Goal: Information Seeking & Learning: Learn about a topic

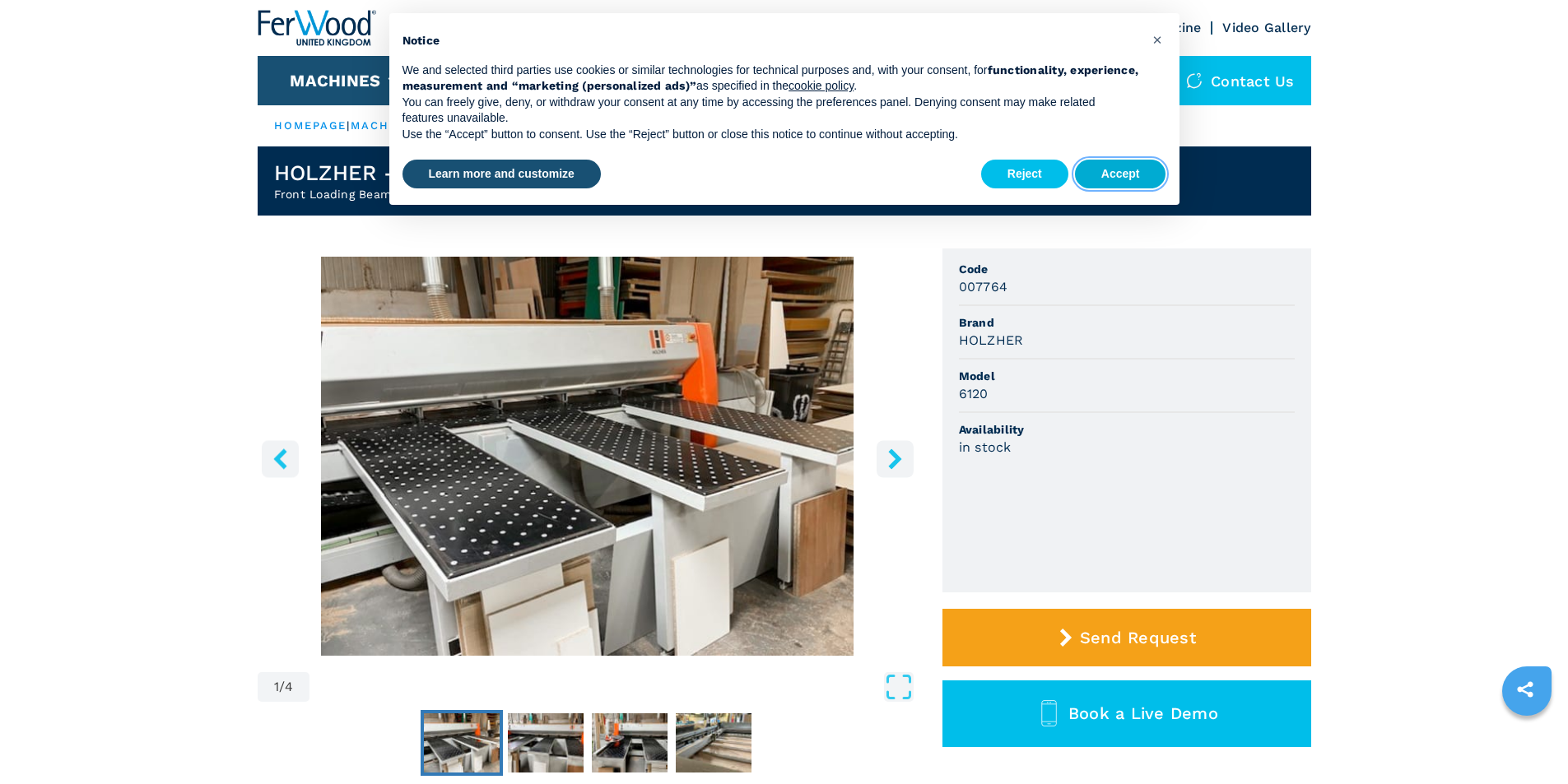
click at [1104, 178] on button "Accept" at bounding box center [1120, 174] width 91 height 29
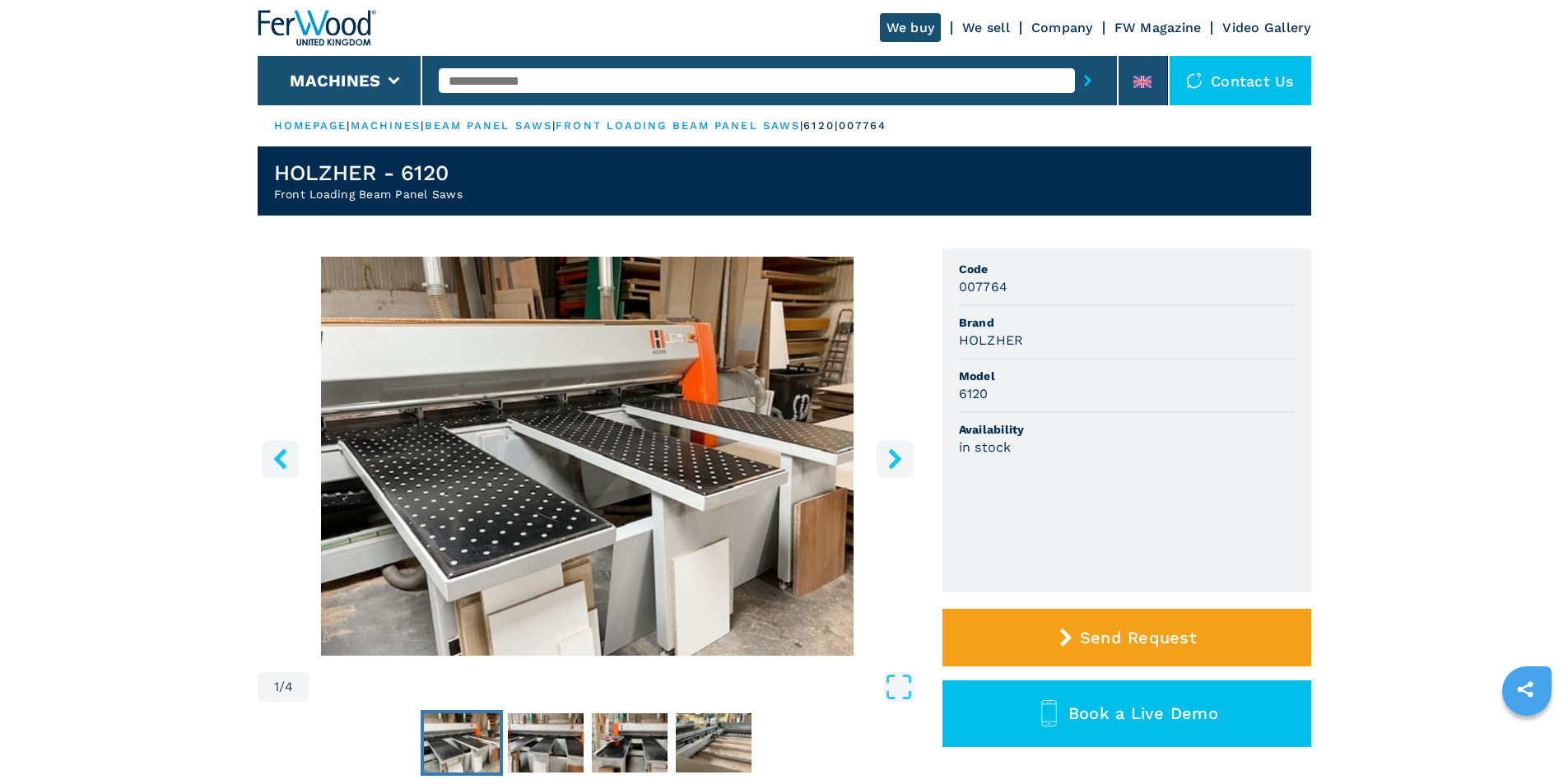
click at [894, 451] on icon "right-button" at bounding box center [895, 458] width 21 height 21
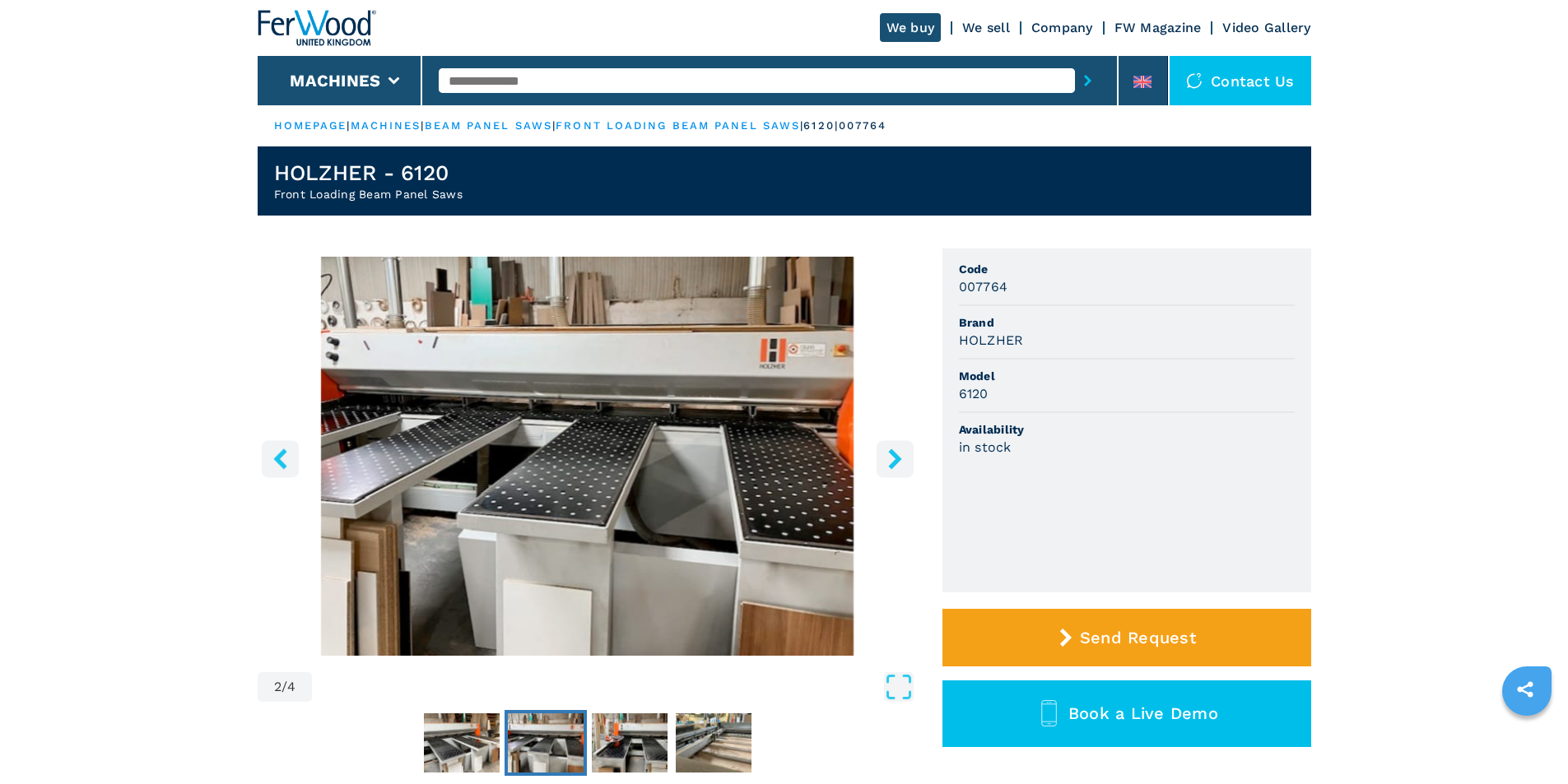
click at [894, 451] on icon "right-button" at bounding box center [895, 458] width 21 height 21
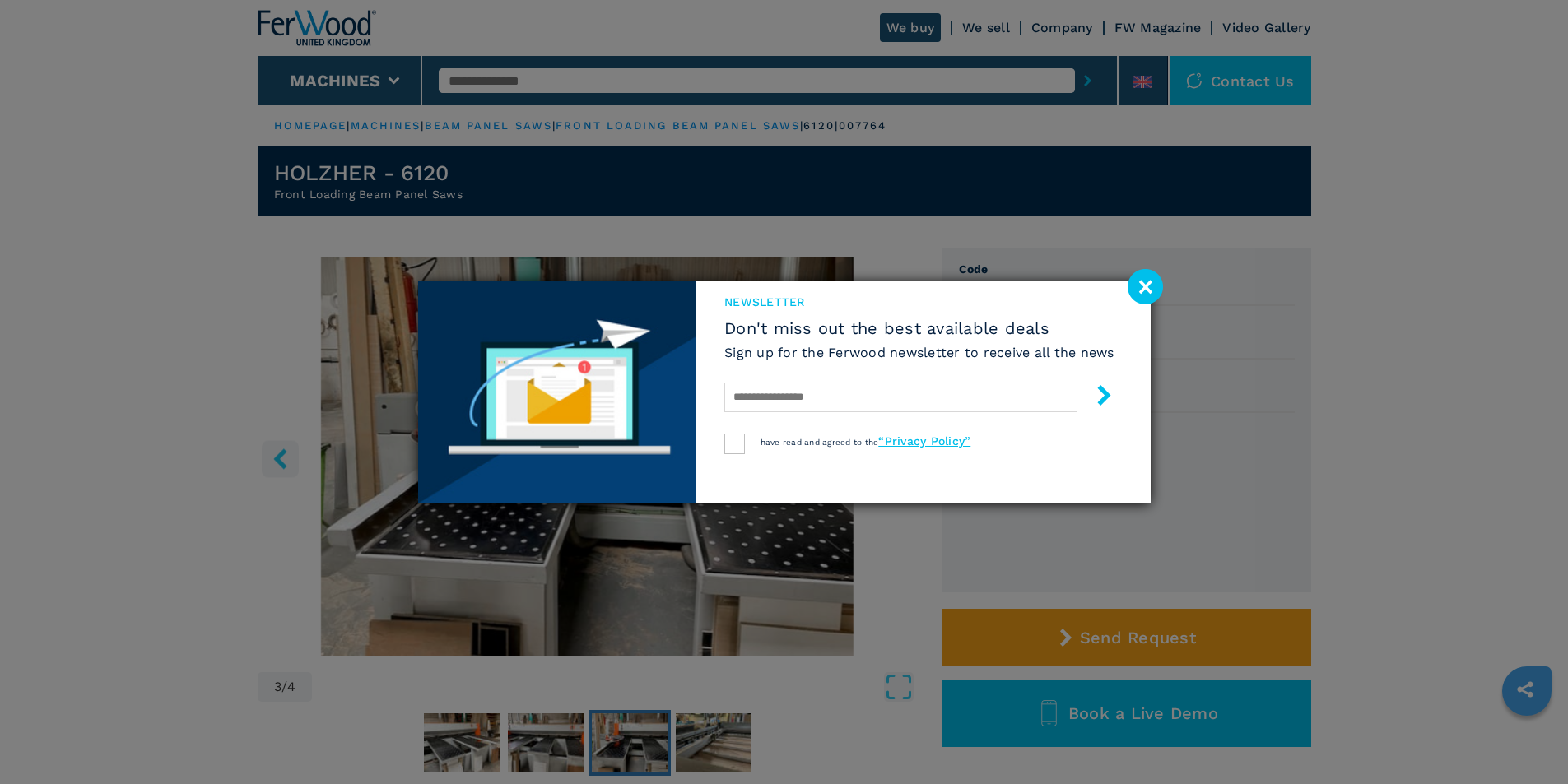
click at [894, 451] on div "I have read and agreed to the “Privacy Policy”" at bounding box center [919, 443] width 390 height 21
click at [1147, 284] on image at bounding box center [1145, 286] width 35 height 35
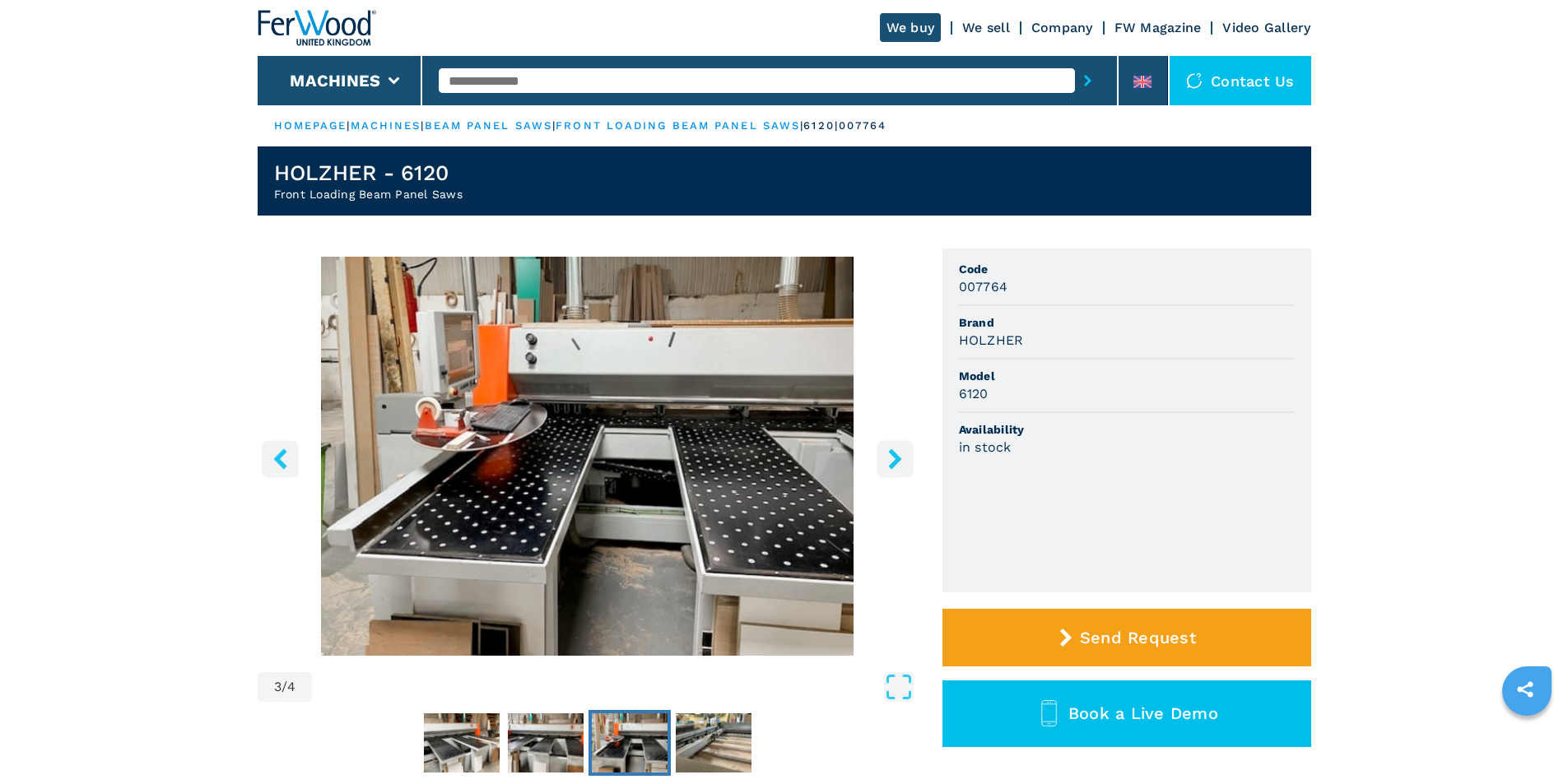
click at [891, 464] on icon "right-button" at bounding box center [895, 458] width 13 height 21
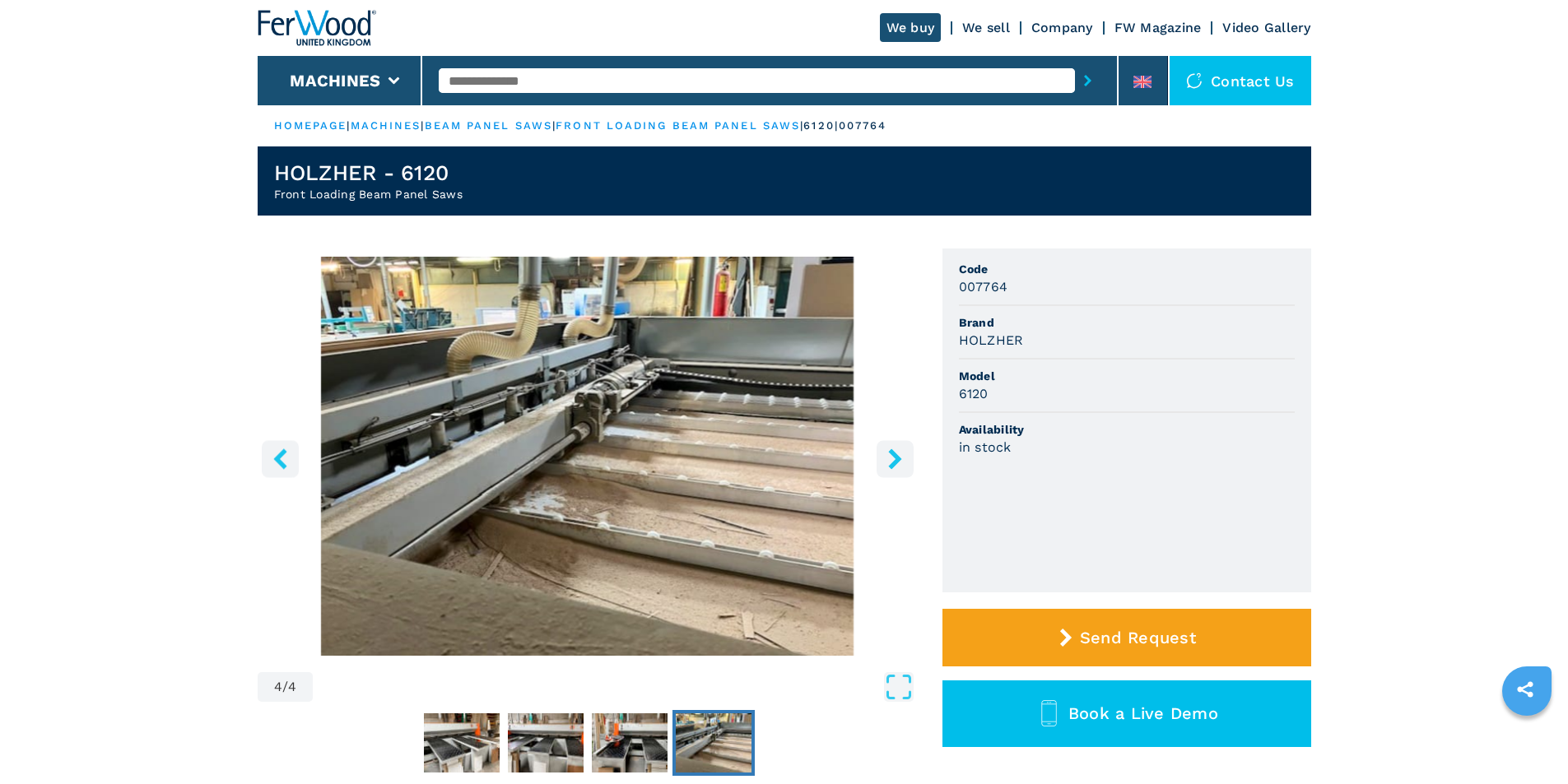
click at [891, 464] on icon "right-button" at bounding box center [895, 458] width 13 height 21
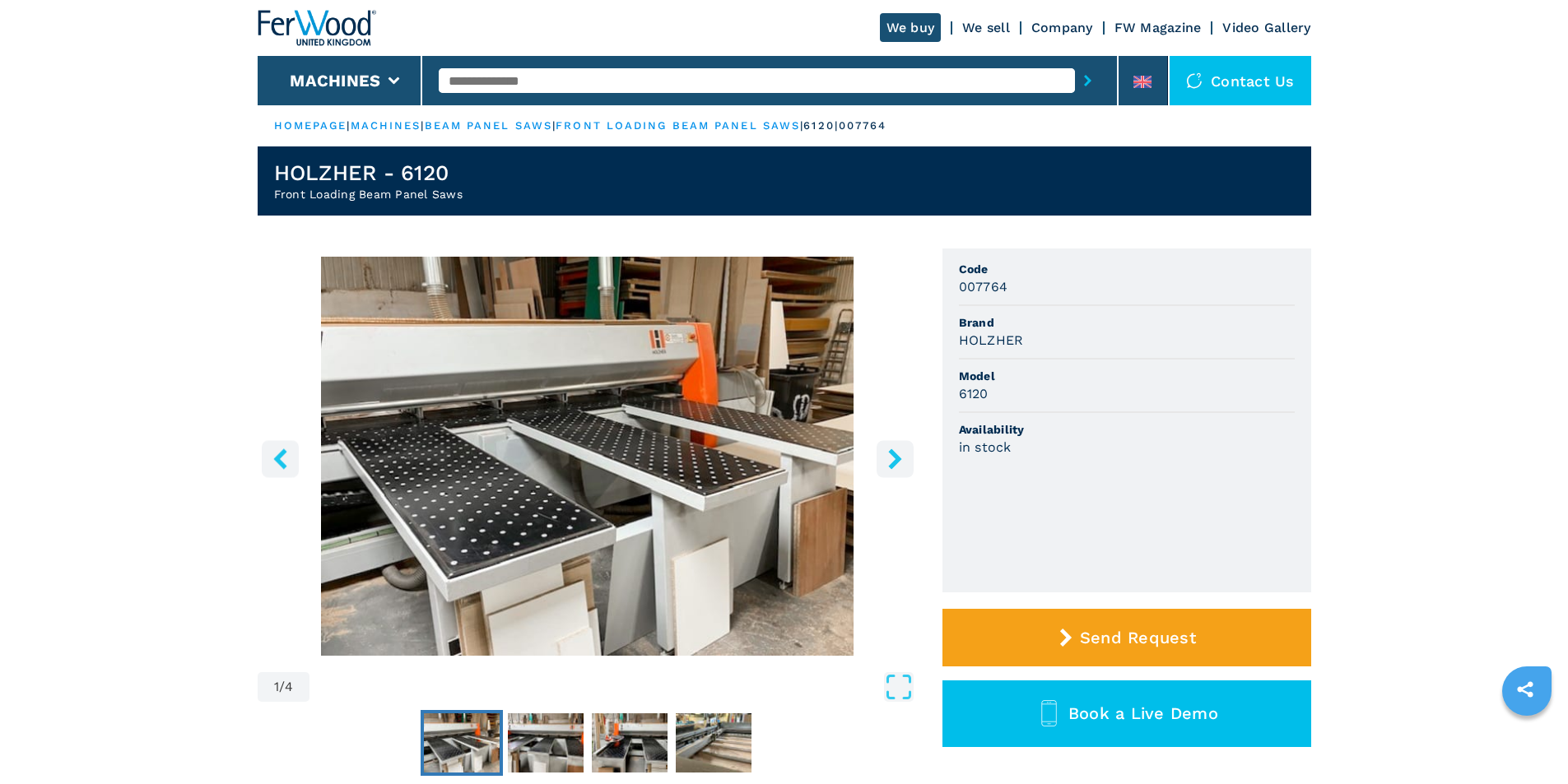
click at [891, 464] on icon "right-button" at bounding box center [895, 458] width 13 height 21
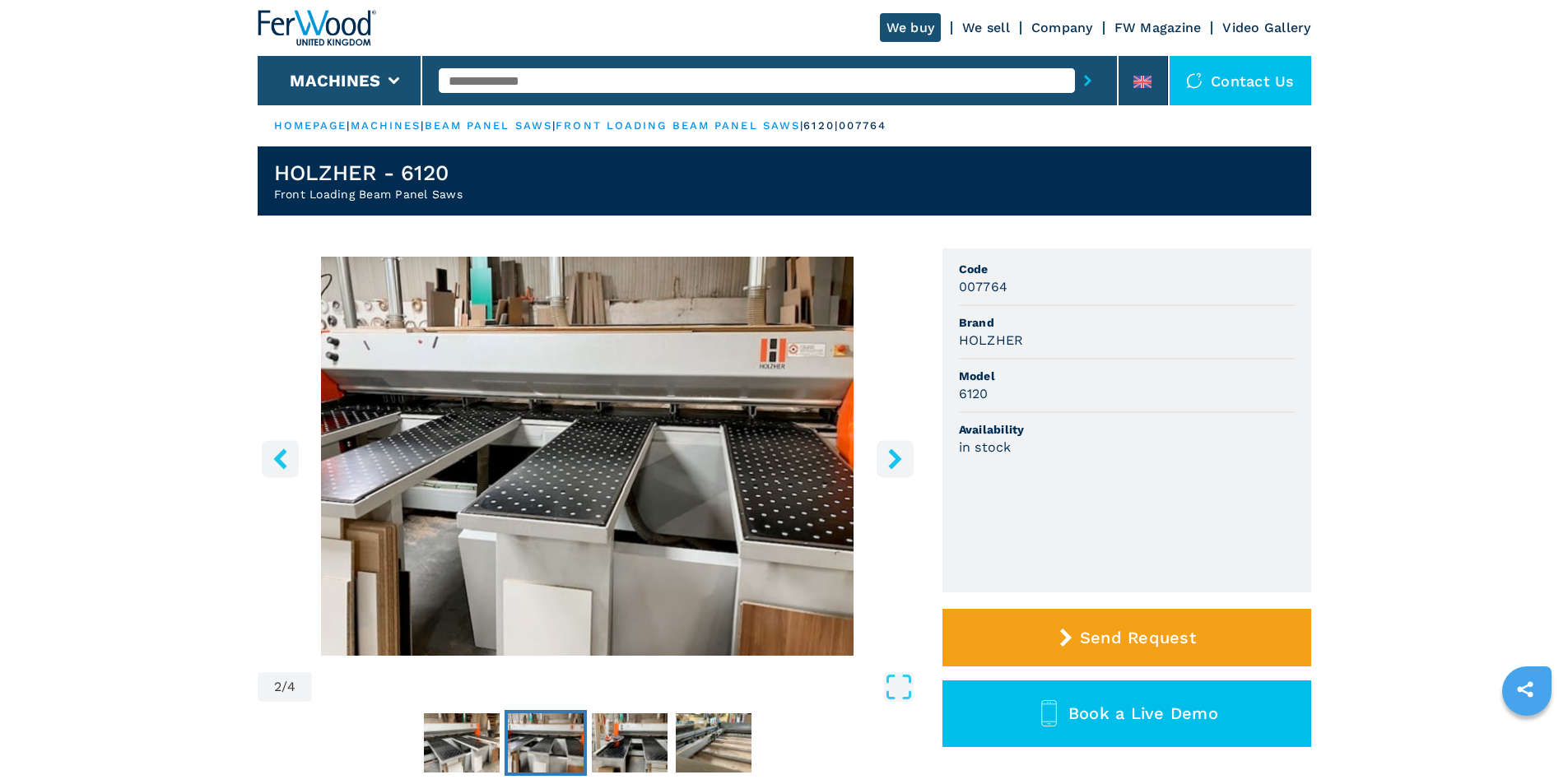
click at [891, 464] on icon "right-button" at bounding box center [895, 458] width 13 height 21
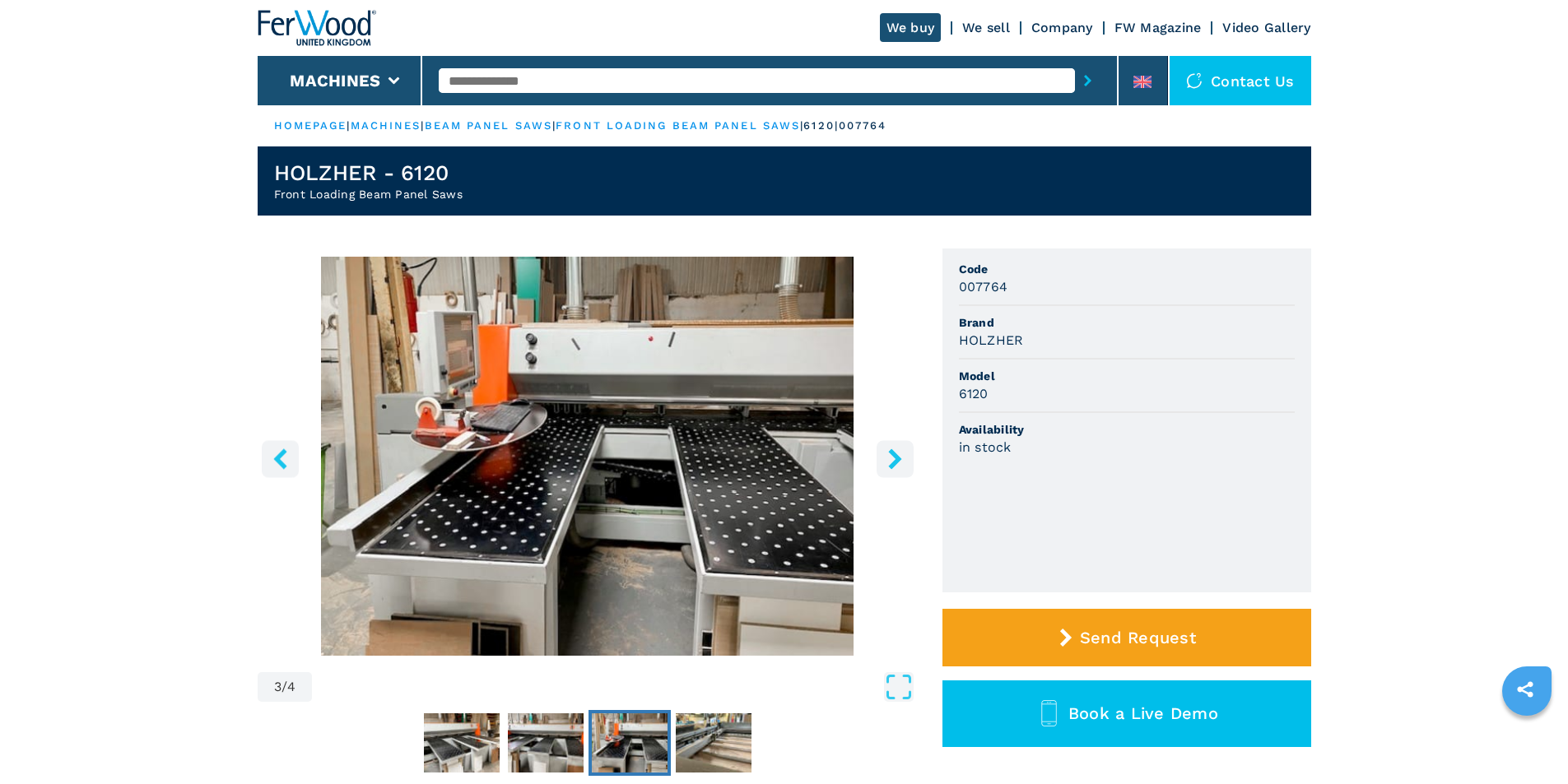
click at [891, 464] on icon "right-button" at bounding box center [895, 458] width 13 height 21
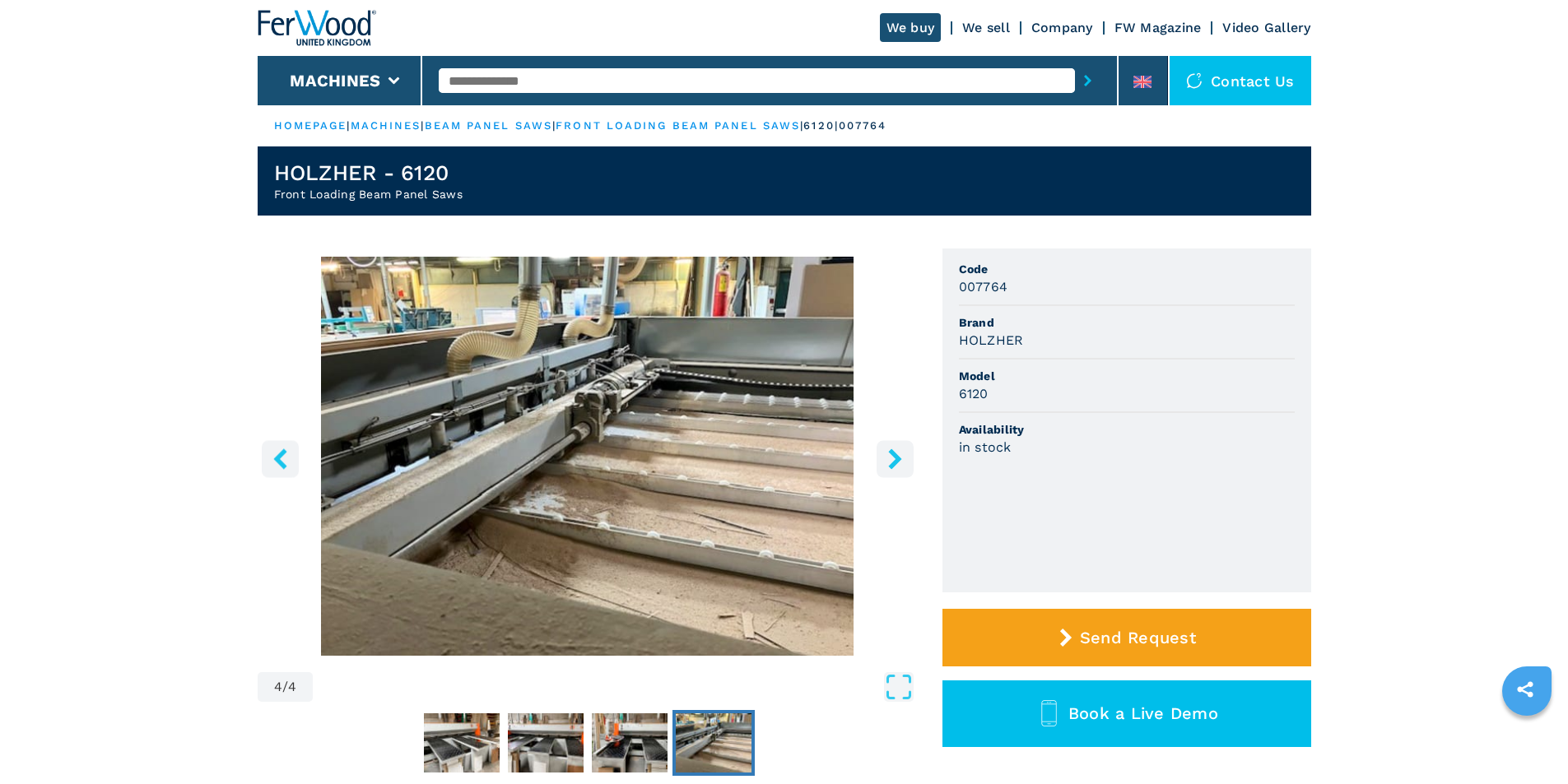
click at [891, 464] on icon "right-button" at bounding box center [895, 458] width 13 height 21
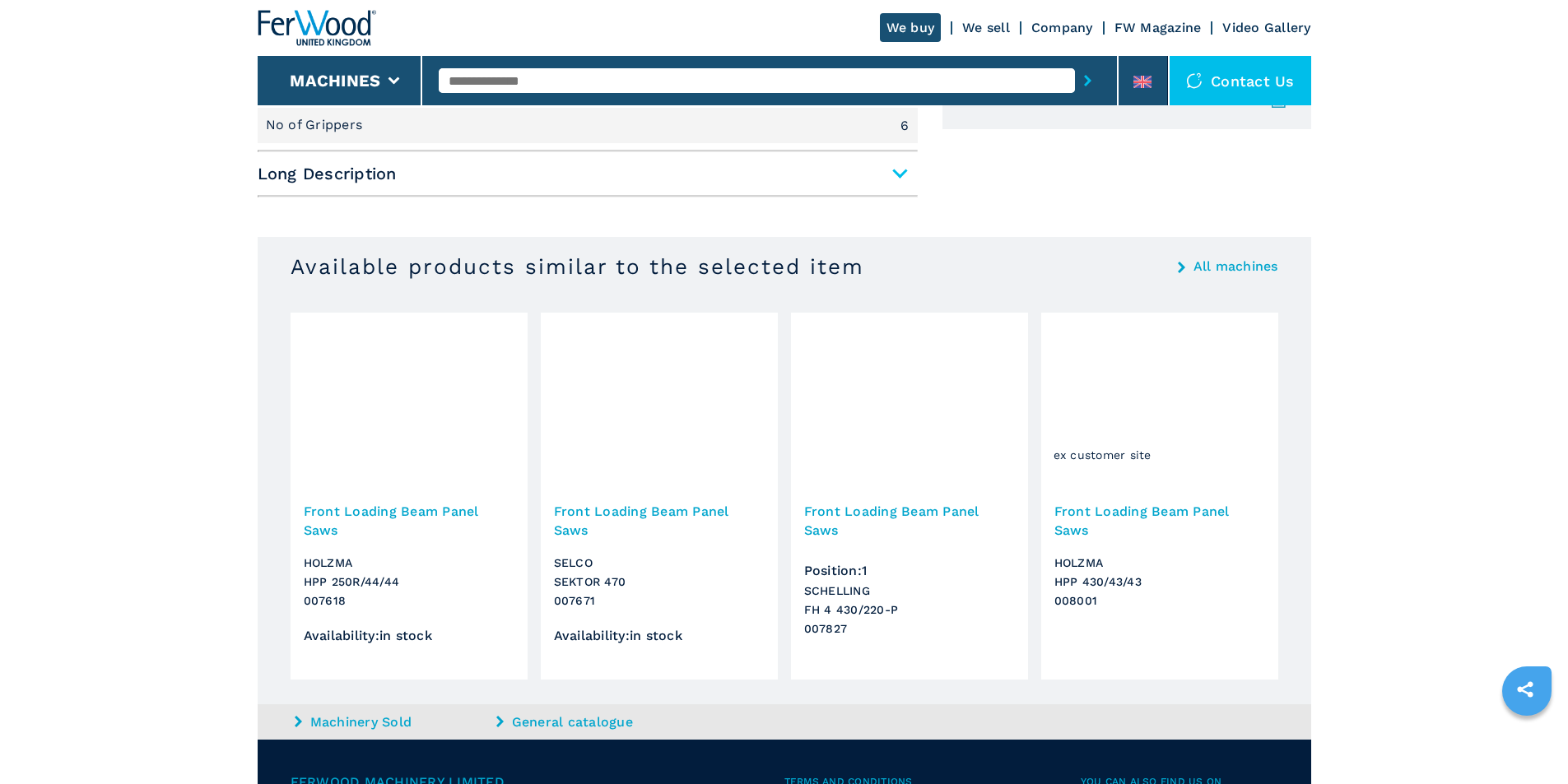
scroll to position [1039, 0]
